Goal: Information Seeking & Learning: Learn about a topic

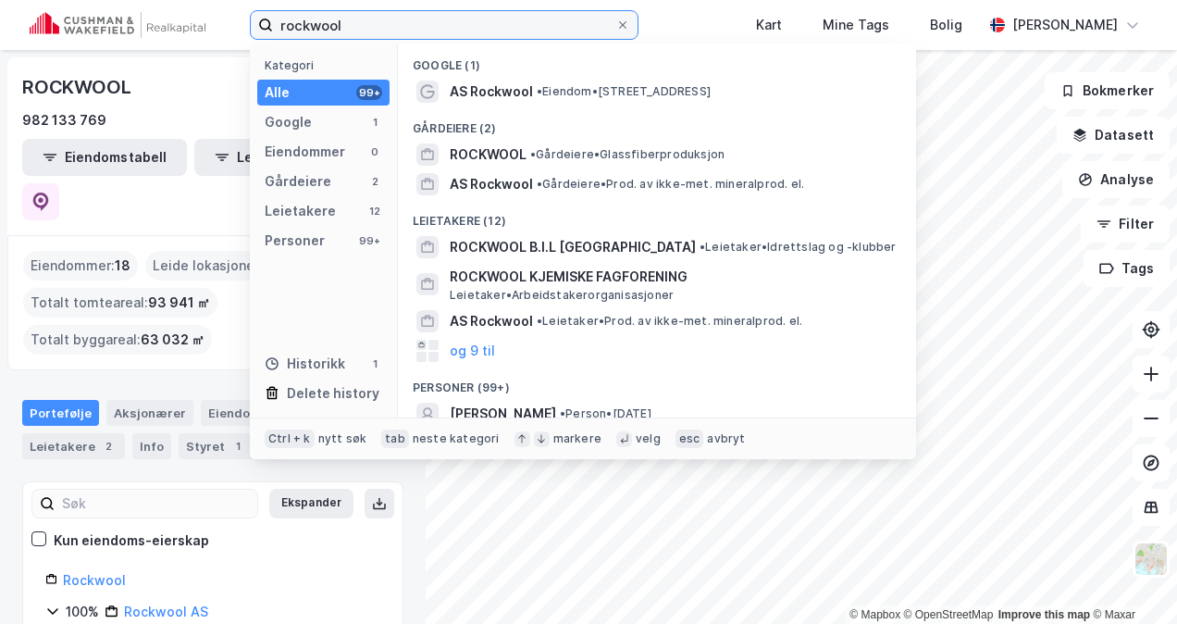
click at [366, 19] on input "rockwool" at bounding box center [444, 25] width 342 height 28
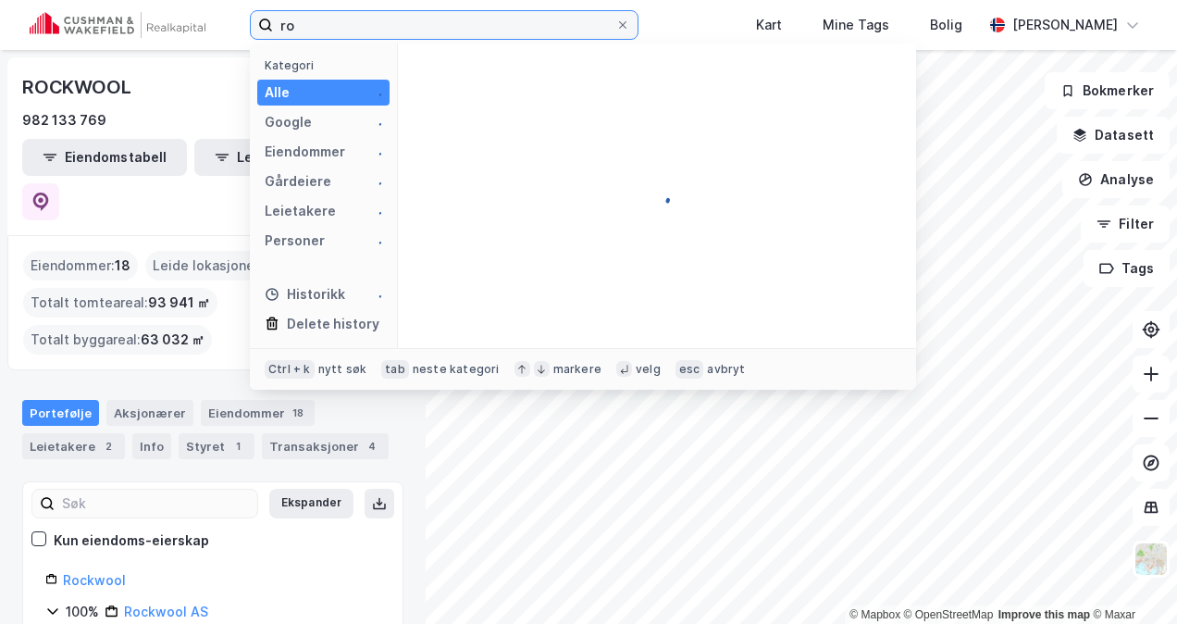
type input "r"
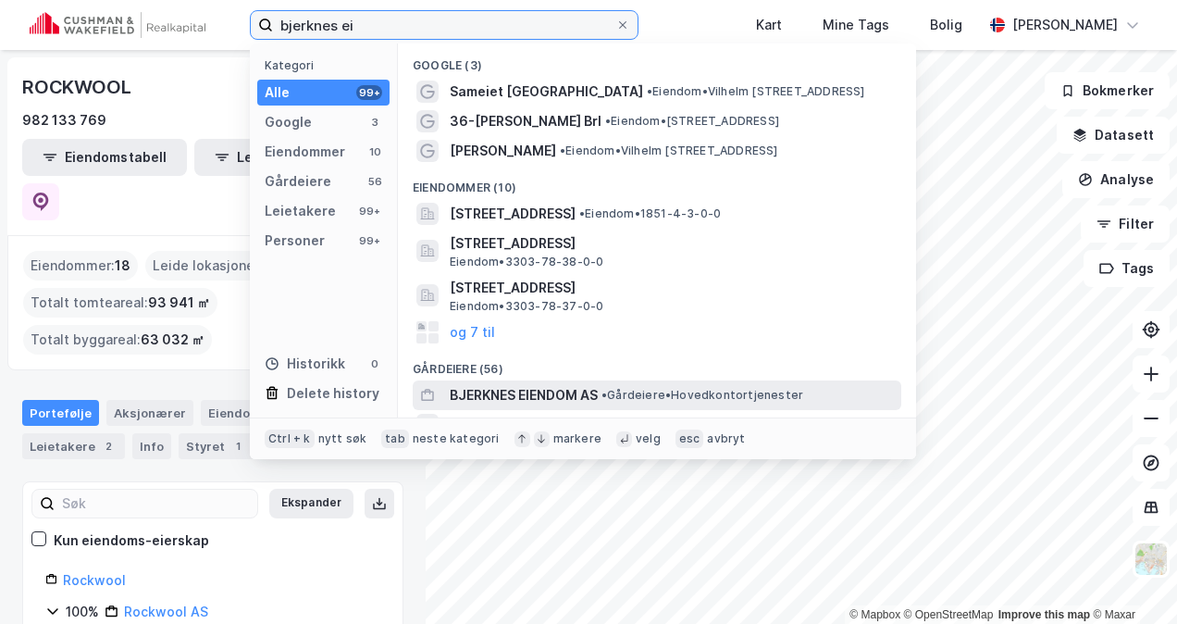
type input "bjerknes ei"
click at [558, 397] on span "BJERKNES EIENDOM AS" at bounding box center [524, 395] width 148 height 22
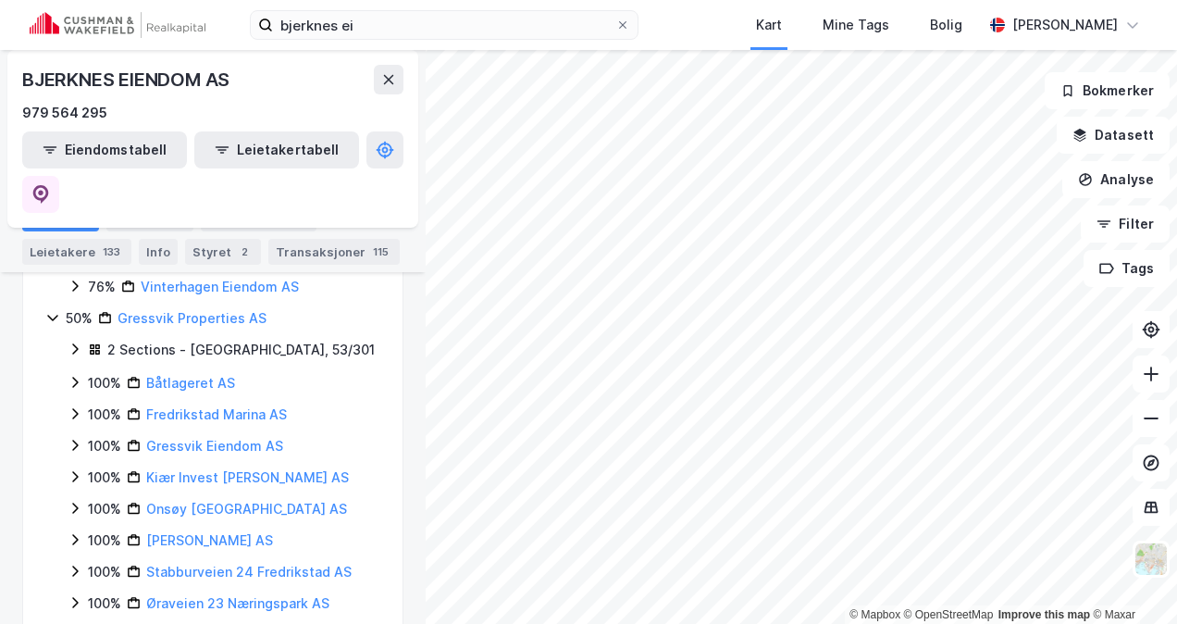
scroll to position [444, 0]
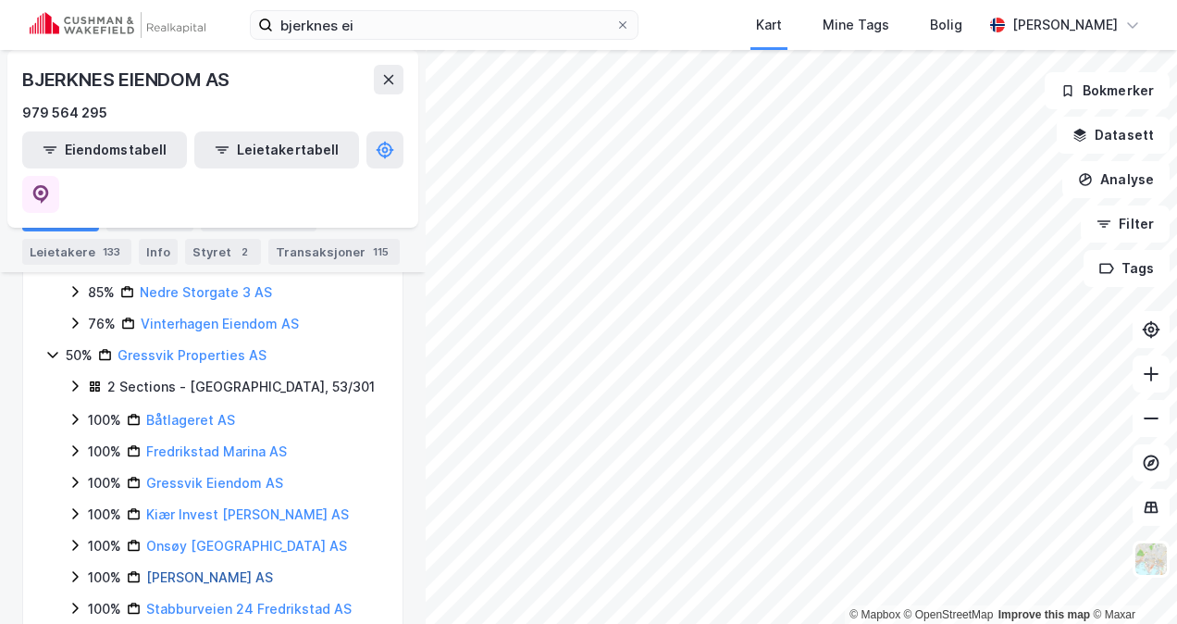
click at [218, 569] on link "[PERSON_NAME] AS" at bounding box center [209, 577] width 127 height 16
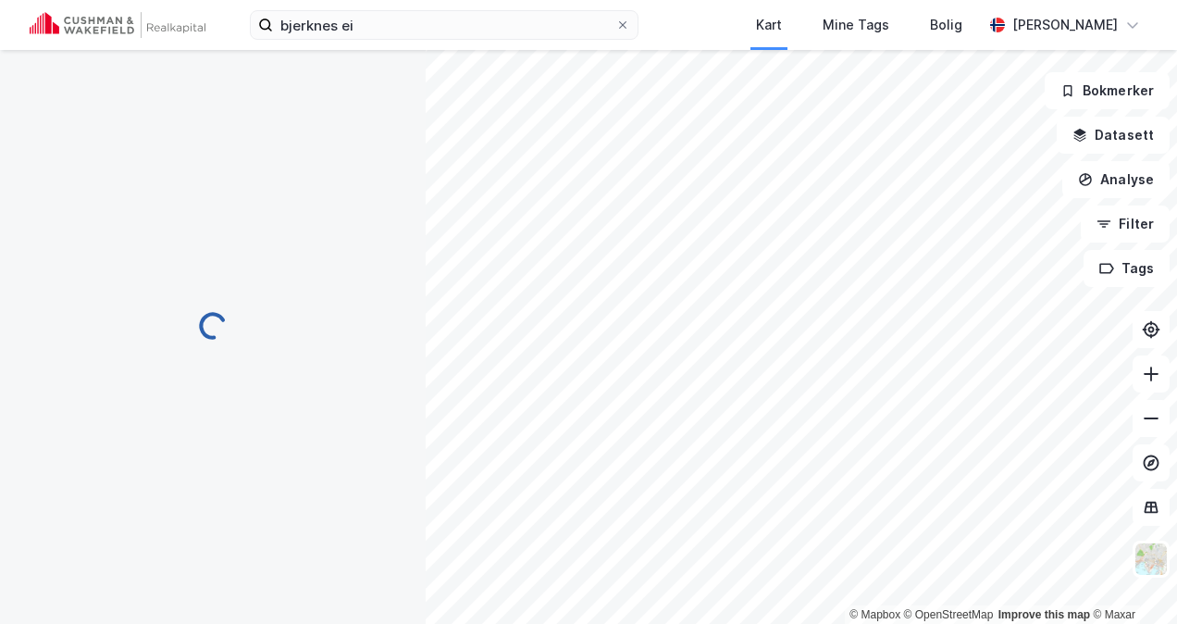
scroll to position [0, 0]
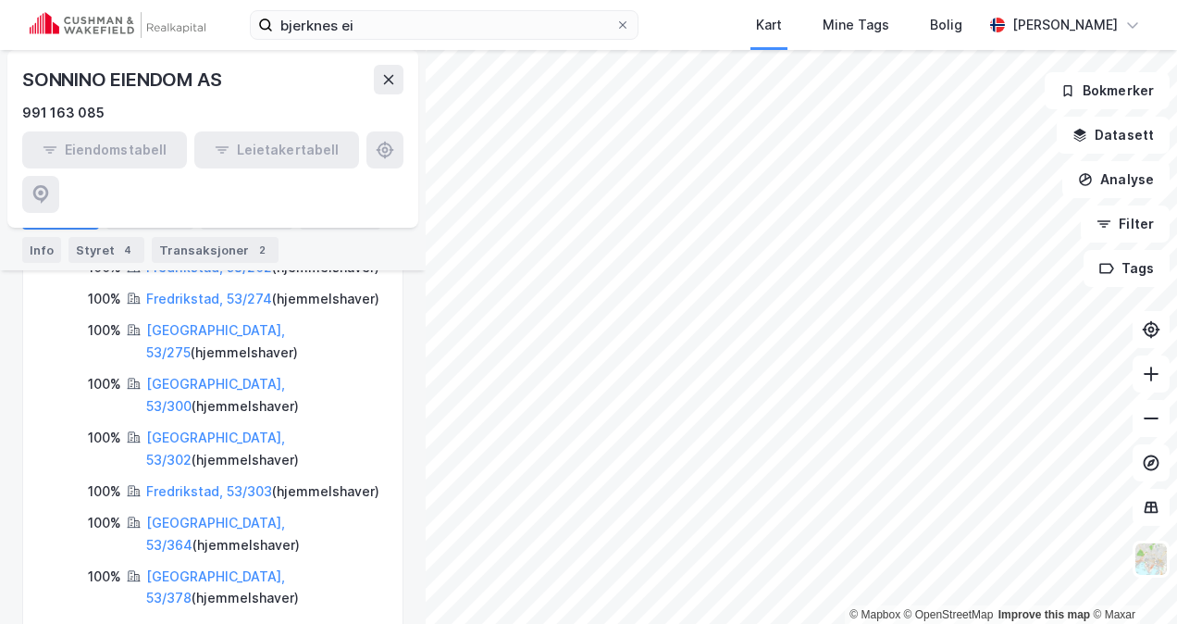
scroll to position [1246, 0]
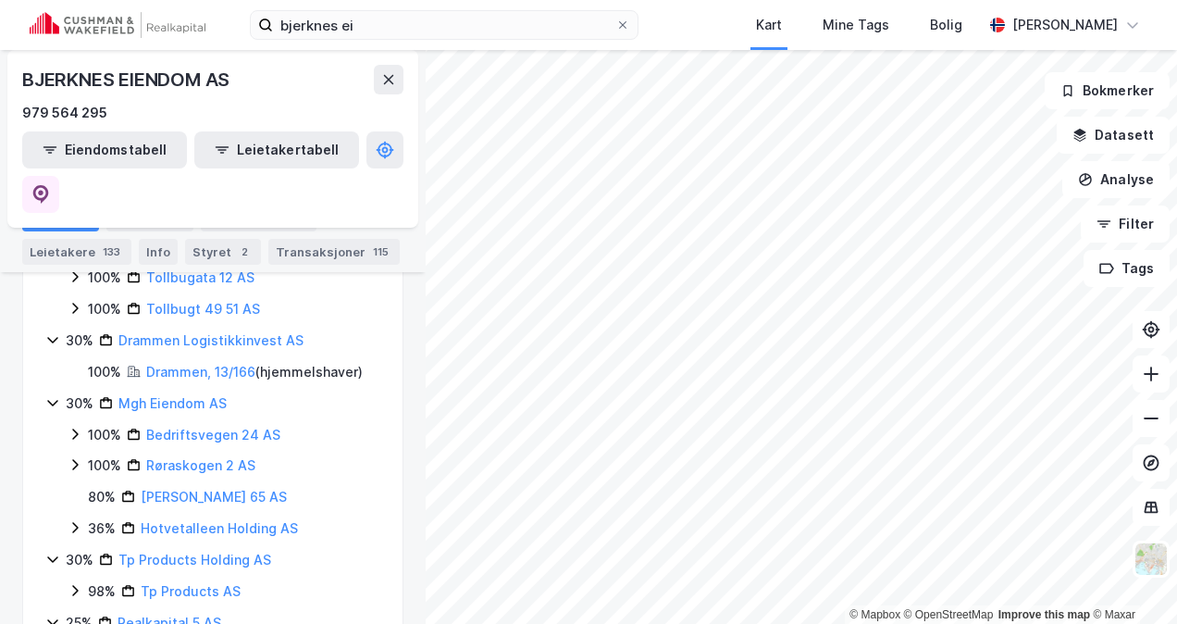
scroll to position [1225, 0]
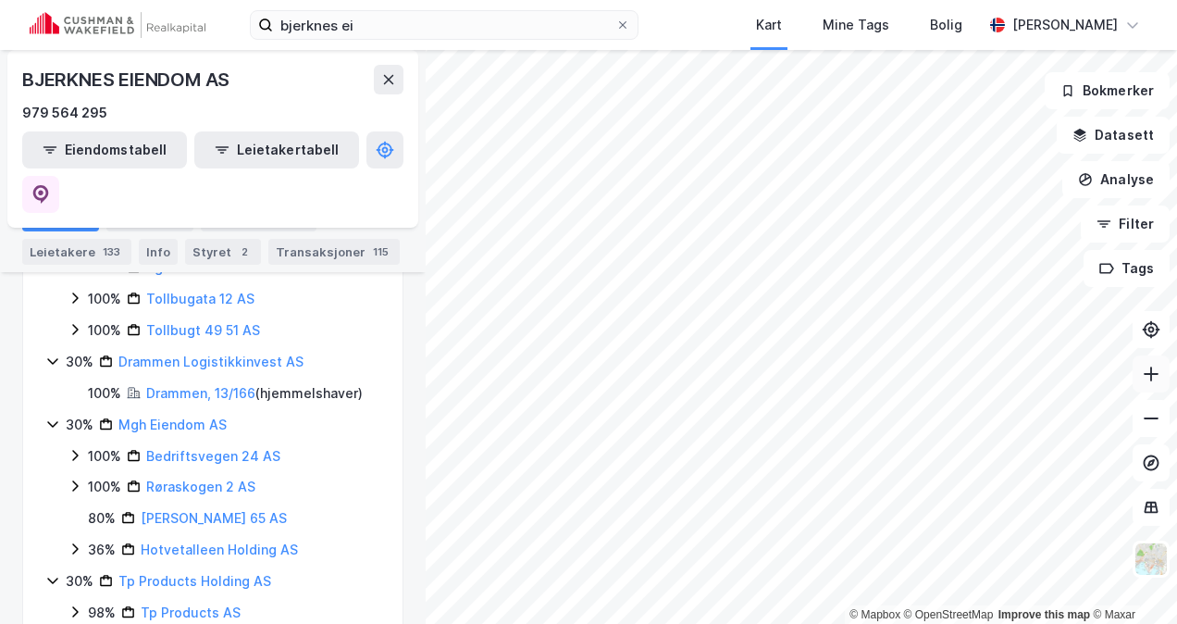
click at [1156, 370] on icon at bounding box center [1151, 373] width 19 height 19
click at [1147, 369] on icon at bounding box center [1151, 373] width 19 height 19
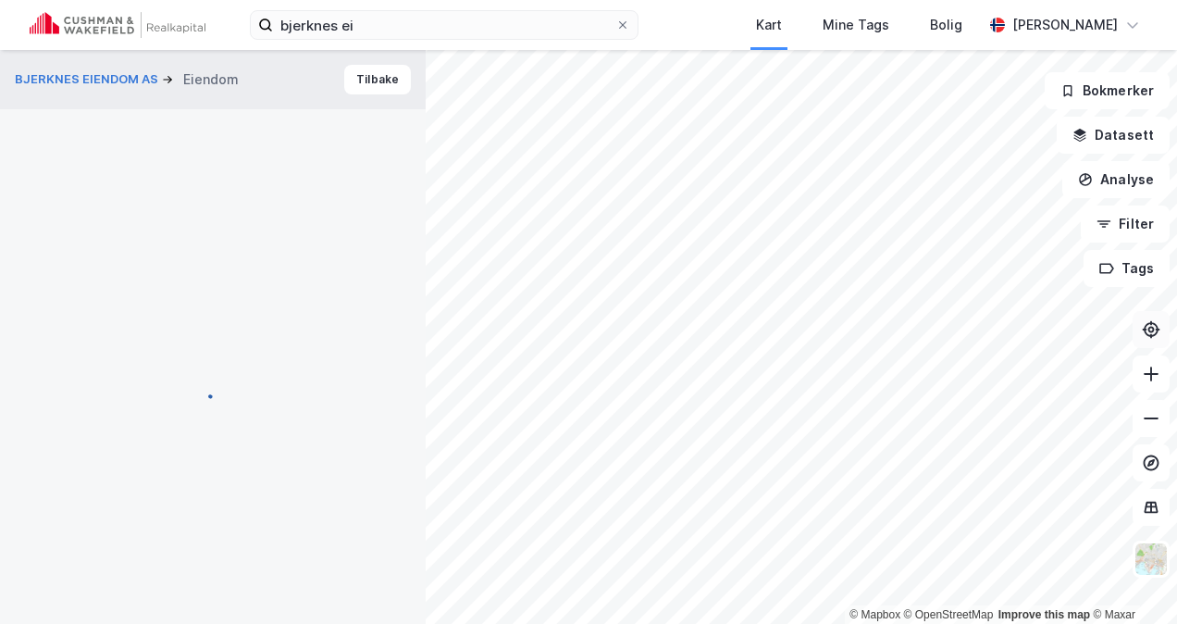
scroll to position [1, 0]
